Goal: Transaction & Acquisition: Purchase product/service

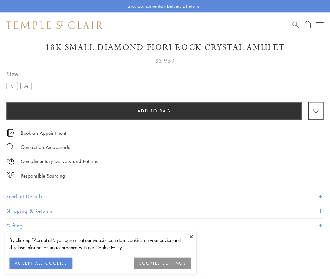
scroll to position [37, 0]
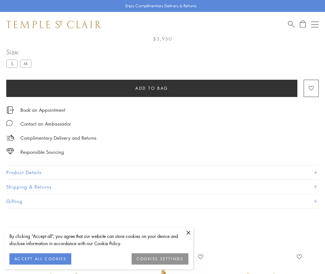
click at [152, 88] on span "Add to bag" at bounding box center [151, 88] width 33 height 7
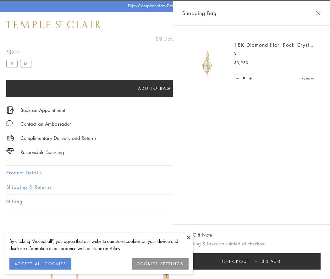
click at [263, 261] on button "Checkout $3,950" at bounding box center [251, 261] width 138 height 16
